Goal: Communication & Community: Answer question/provide support

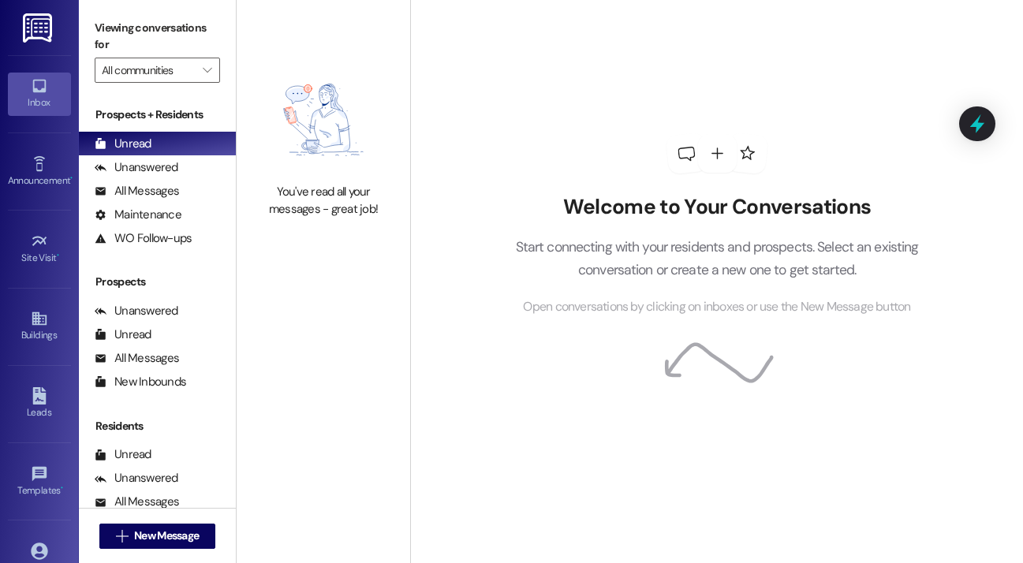
click at [8, 214] on div "Site Visit • Go to Site Visit" at bounding box center [39, 248] width 63 height 77
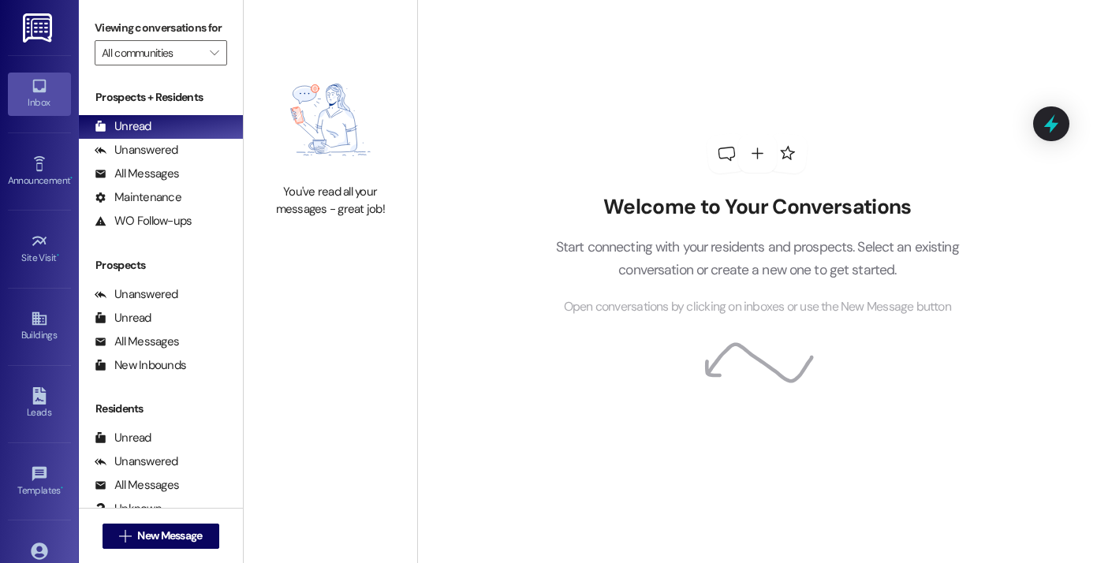
click at [3, 230] on div "Inbox Go to Inbox Announcement • Send A Text Announcement Site Visit • Go to Si…" at bounding box center [39, 281] width 79 height 563
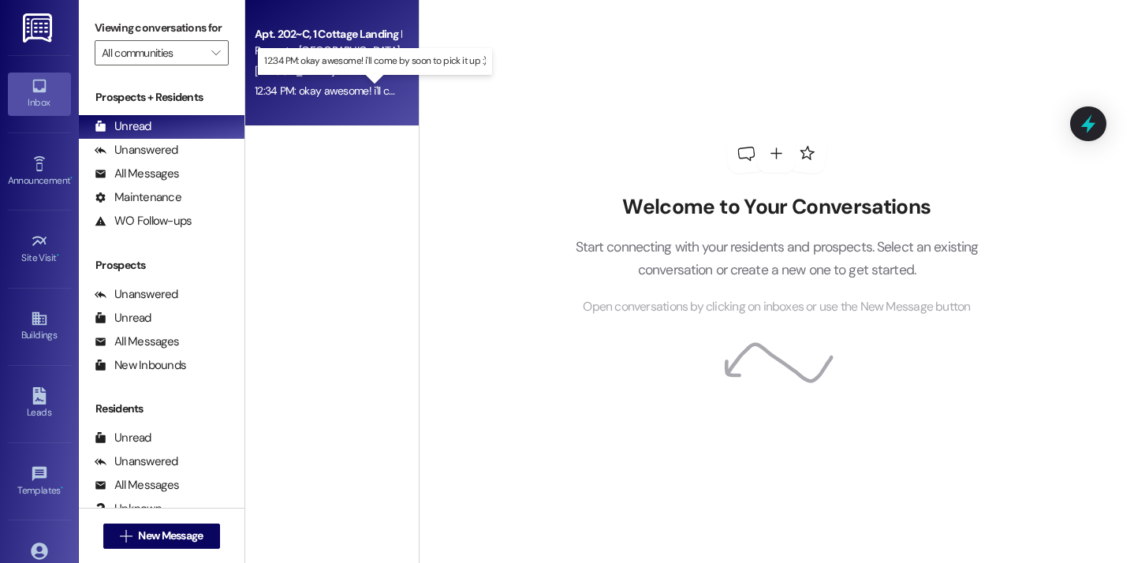
click at [353, 92] on div "12:34 PM: okay awesome! i'll come by soon to pick it up :) 12:34 PM: okay aweso…" at bounding box center [383, 91] width 257 height 14
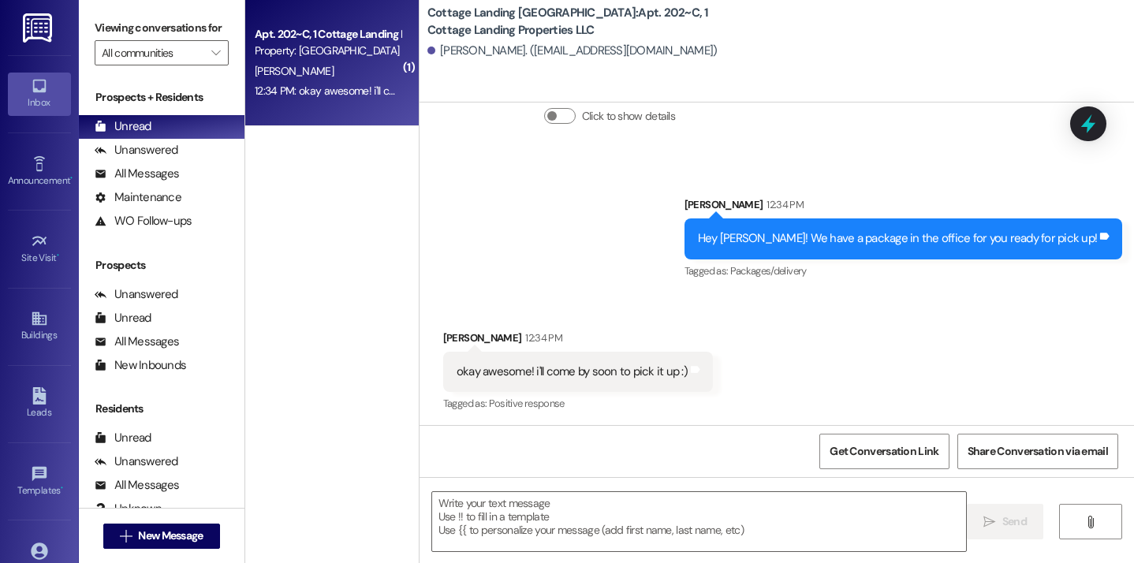
scroll to position [2748, 0]
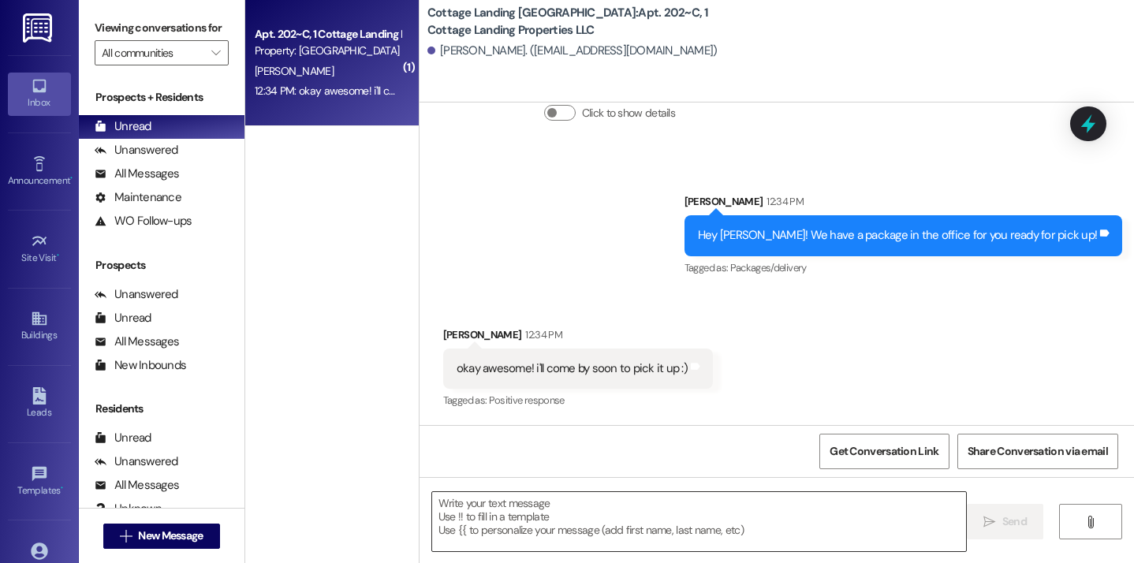
click at [525, 511] on textarea at bounding box center [699, 521] width 535 height 59
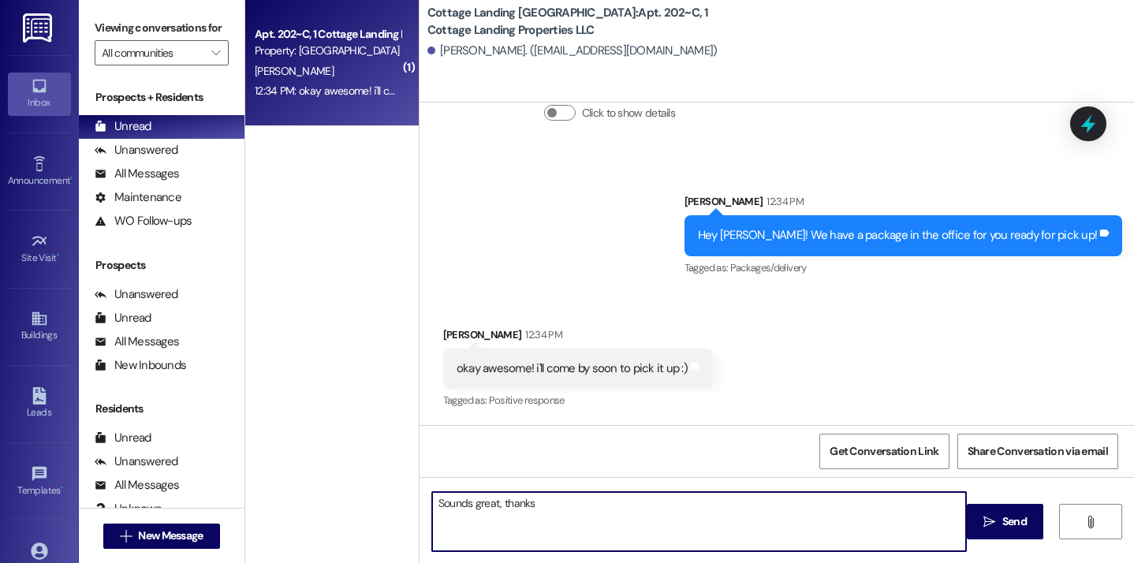
type textarea "Sounds great, thanks!"
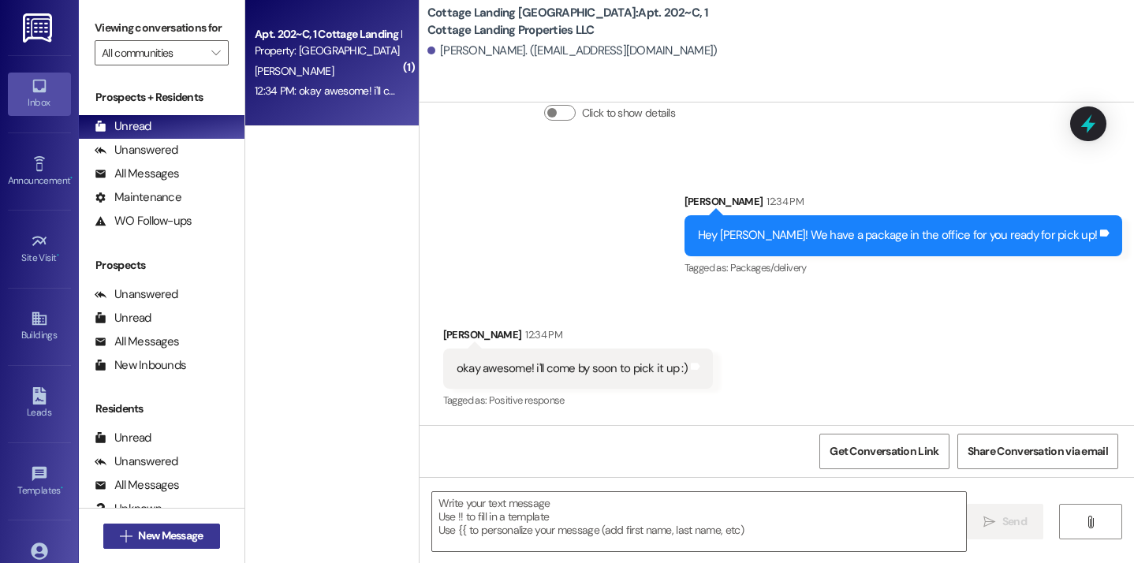
click at [184, 533] on span "New Message" at bounding box center [170, 536] width 65 height 17
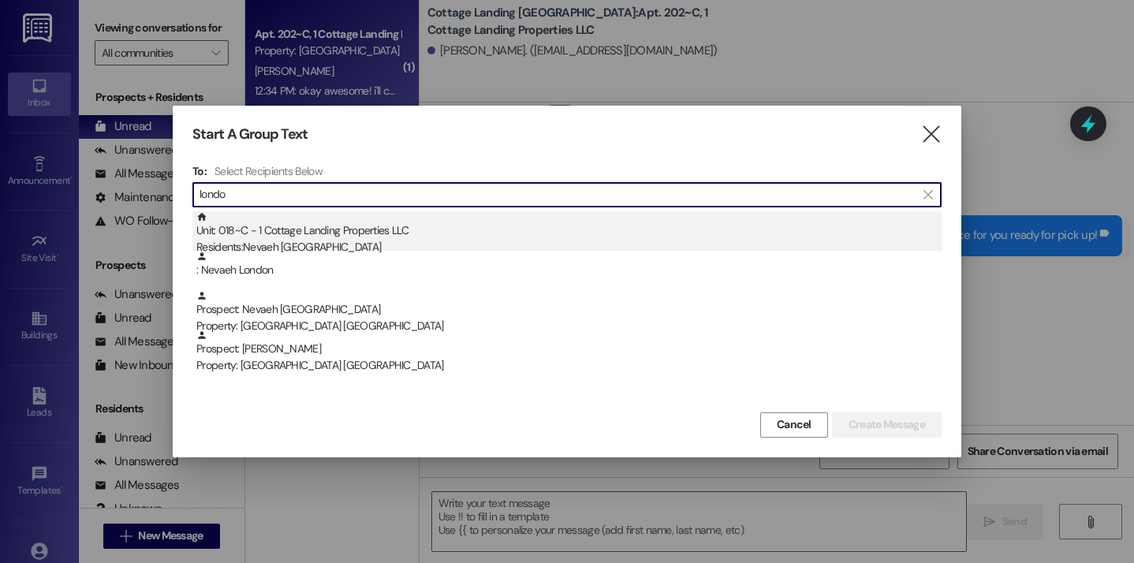
type input "londo"
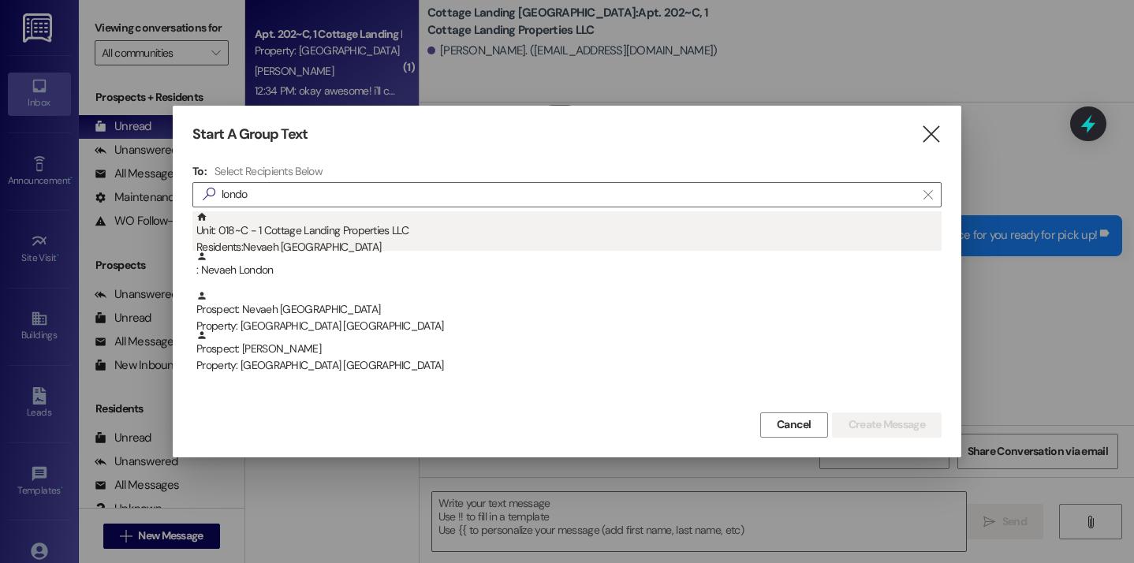
click at [322, 234] on div "Unit: 018~C - 1 Cottage Landing Properties LLC Residents: Nevaeh London" at bounding box center [568, 233] width 745 height 45
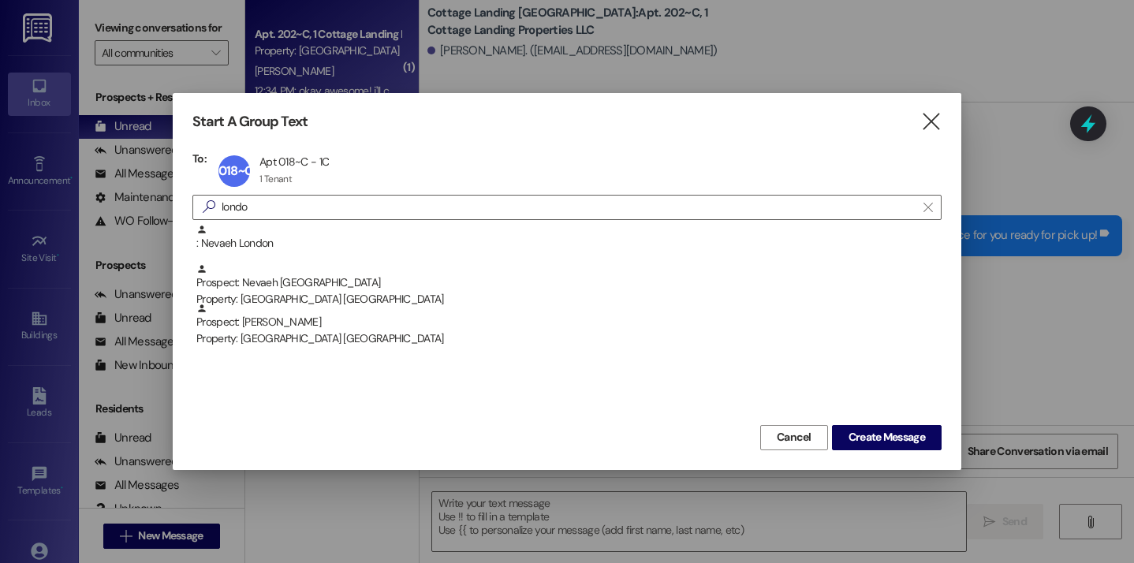
click at [887, 409] on div ": Nevaeh London Prospect: Nevaeh London Property: Cottage Landing Lafayette Pro…" at bounding box center [566, 322] width 749 height 197
click at [887, 443] on span "Create Message" at bounding box center [887, 437] width 77 height 17
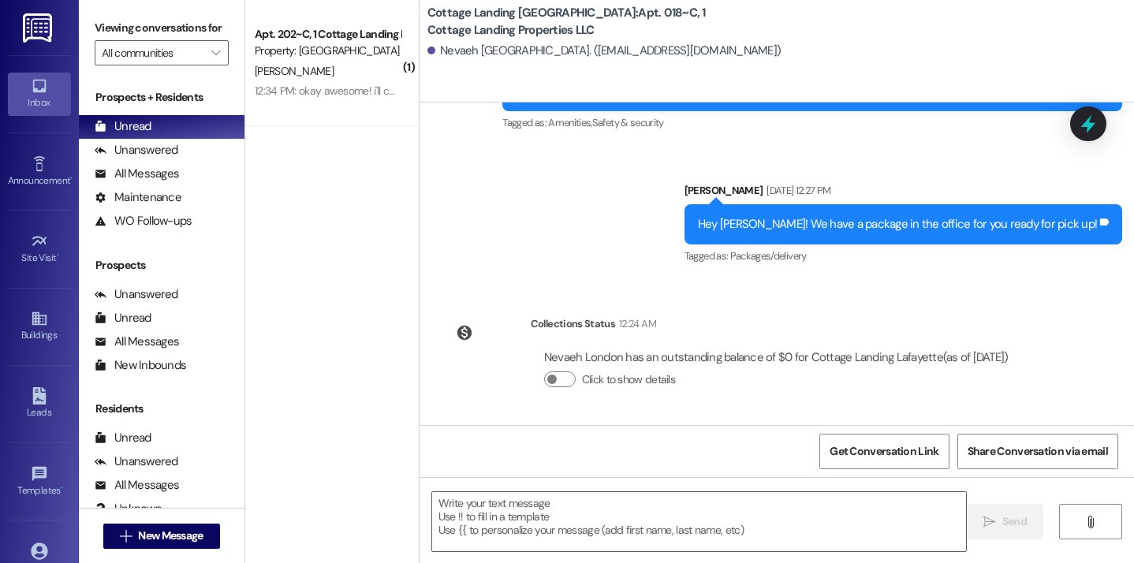
scroll to position [1480, 0]
click at [204, 540] on button " New Message" at bounding box center [161, 536] width 117 height 25
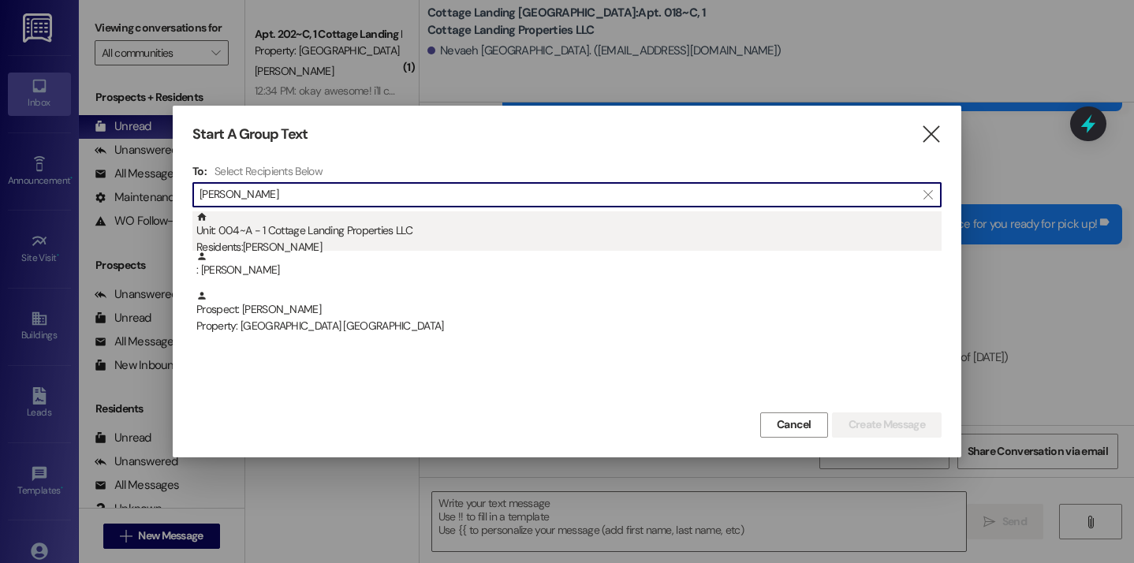
type input "foster"
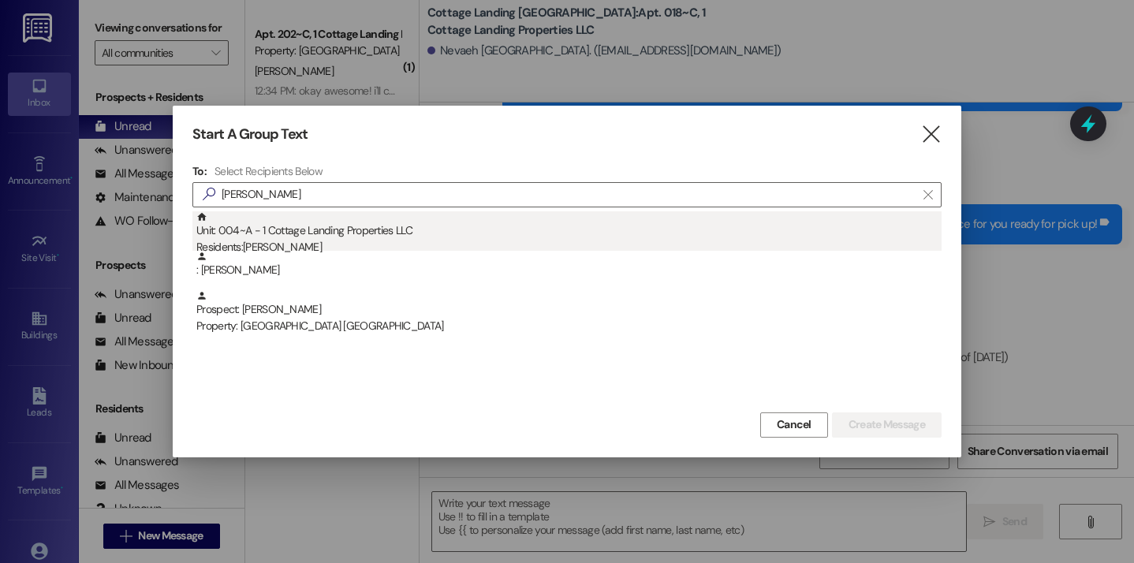
click at [331, 230] on div "Unit: 004~A - 1 Cottage Landing Properties LLC Residents: Anna Foster" at bounding box center [568, 233] width 745 height 45
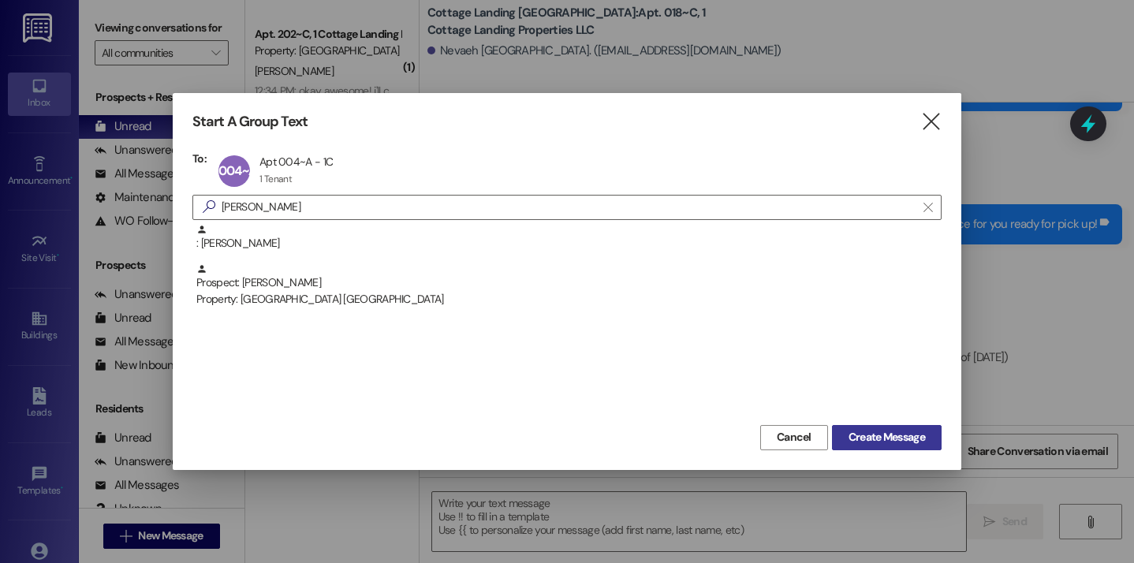
click at [872, 433] on span "Create Message" at bounding box center [887, 437] width 77 height 17
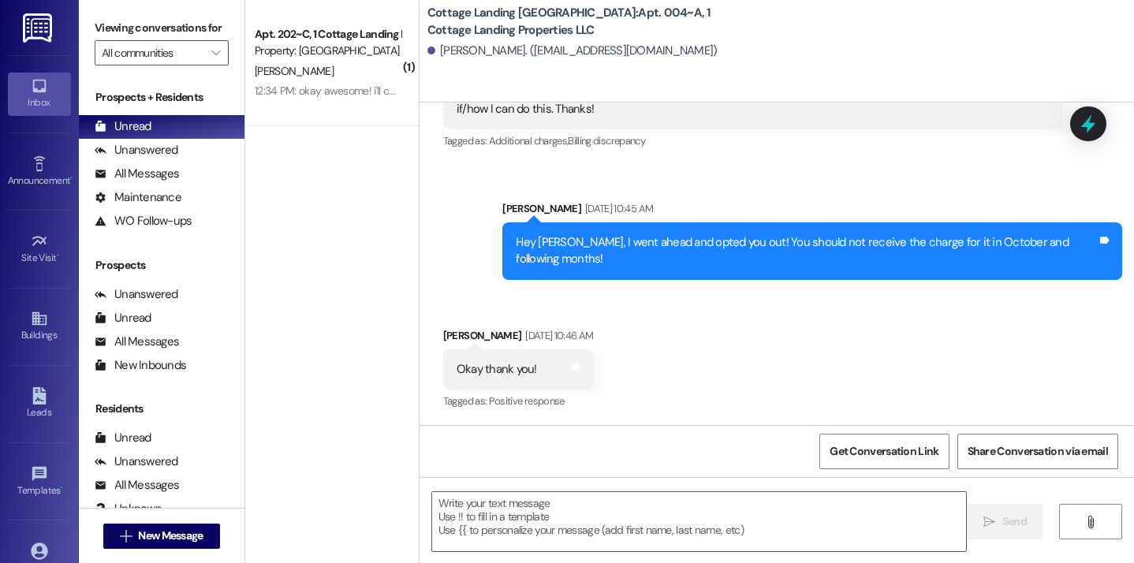
scroll to position [3026, 0]
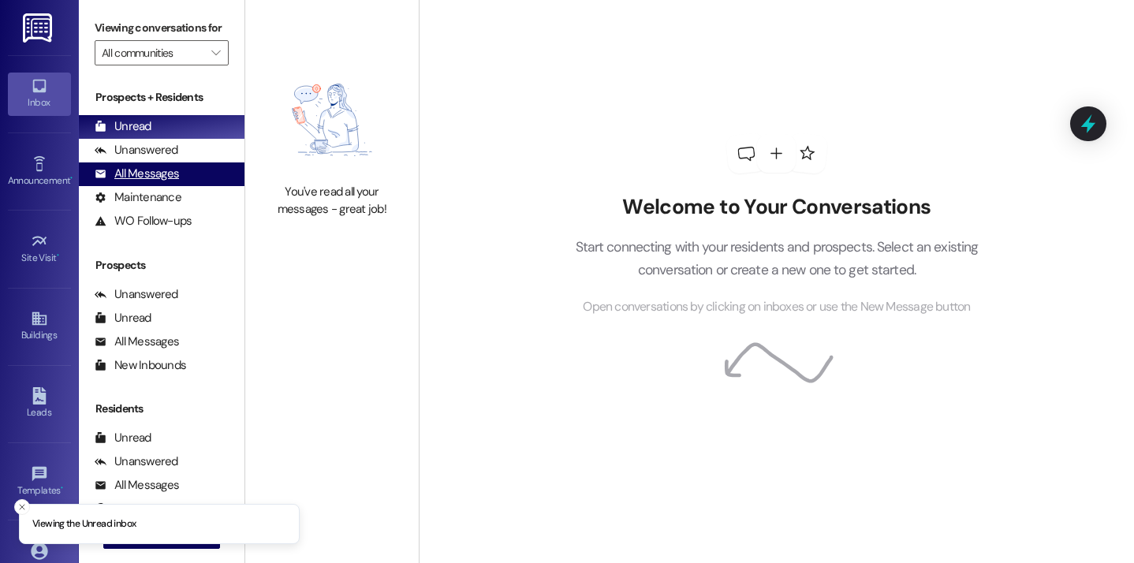
click at [161, 182] on div "All Messages" at bounding box center [137, 174] width 84 height 17
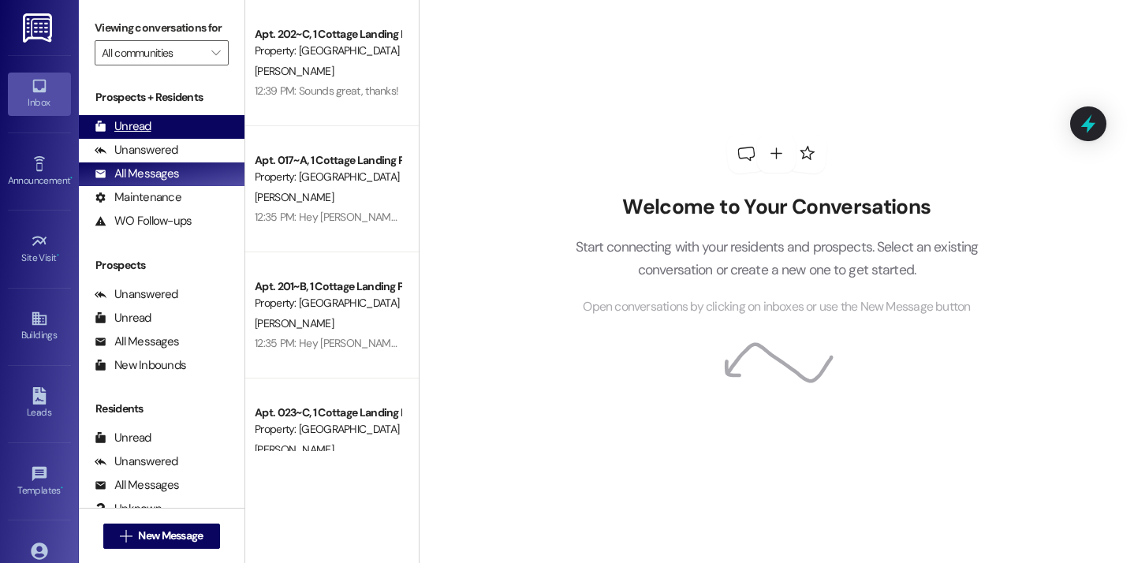
click at [167, 139] on div "Unread (0)" at bounding box center [162, 127] width 166 height 24
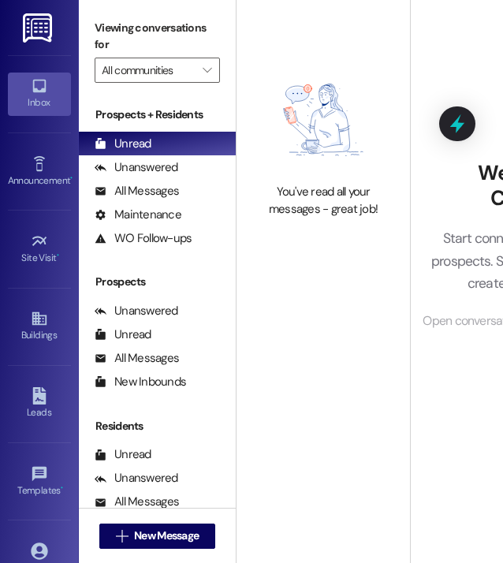
click at [304, 355] on div "You've read all your messages - great job!" at bounding box center [324, 281] width 174 height 563
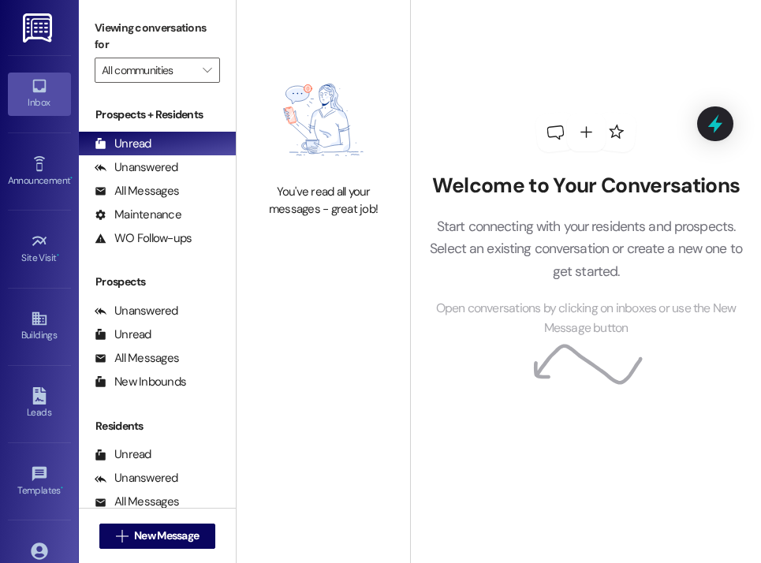
click at [500, 119] on div "Welcome to Your Conversations Start connecting with your residents and prospect…" at bounding box center [586, 225] width 350 height 450
